Goal: Information Seeking & Learning: Learn about a topic

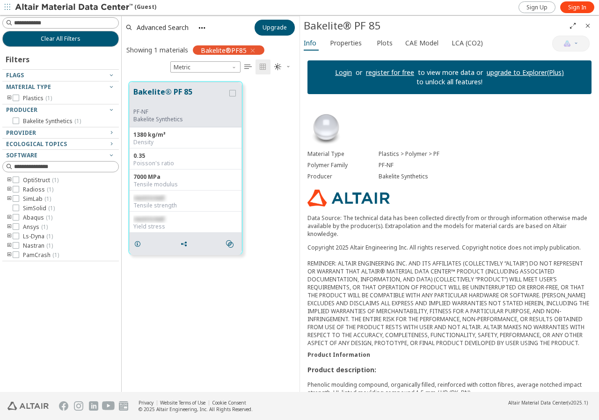
scroll to position [310, 171]
click at [233, 67] on span "Unit System" at bounding box center [234, 64] width 7 height 7
click at [208, 88] on span "Metric" at bounding box center [205, 90] width 63 height 7
click at [230, 96] on icon "grid" at bounding box center [232, 93] width 7 height 7
click at [15, 122] on icon at bounding box center [16, 121] width 7 height 7
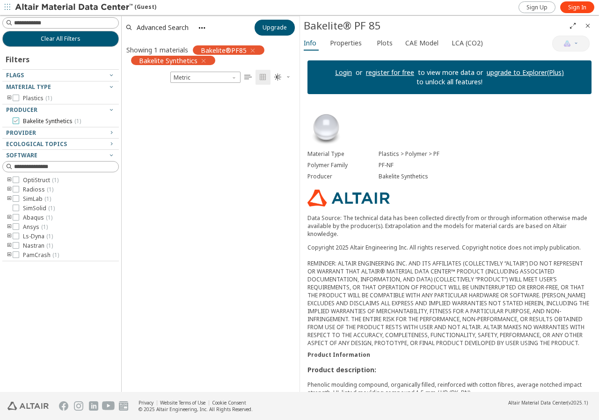
scroll to position [300, 171]
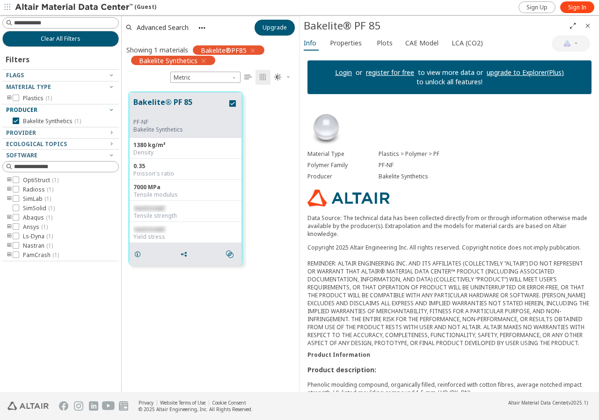
click at [110, 109] on icon "button" at bounding box center [111, 109] width 7 height 7
click at [112, 132] on icon "button" at bounding box center [111, 132] width 7 height 7
click at [108, 154] on icon "button" at bounding box center [111, 155] width 7 height 7
click at [110, 165] on icon "button" at bounding box center [111, 166] width 7 height 7
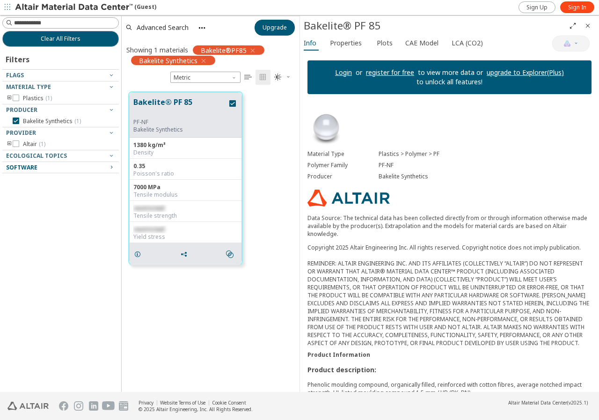
click at [111, 168] on icon "button" at bounding box center [111, 166] width 7 height 7
